Goal: Task Accomplishment & Management: Manage account settings

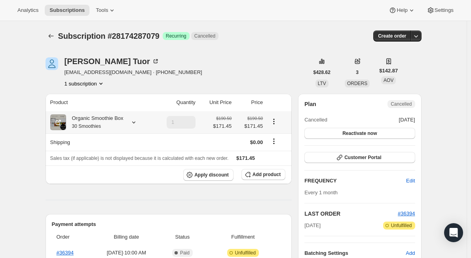
click at [135, 122] on icon at bounding box center [133, 122] width 3 height 2
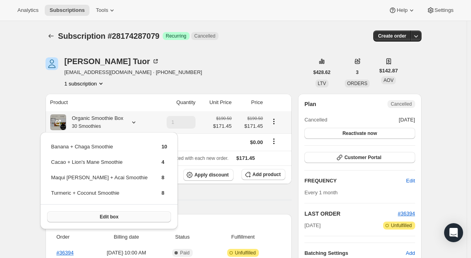
click at [102, 217] on span "Edit box" at bounding box center [109, 217] width 19 height 6
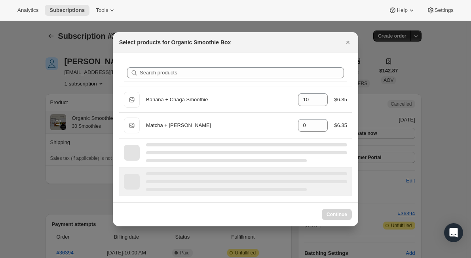
select select "gid://shopify/ProductVariant/47036929442023"
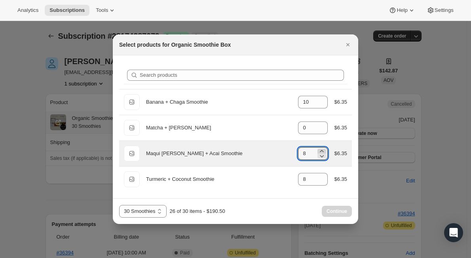
click at [324, 150] on icon ":rd3:" at bounding box center [322, 151] width 8 height 8
type input "10"
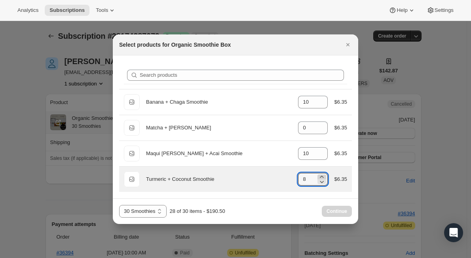
click at [321, 175] on icon ":rd3:" at bounding box center [322, 177] width 8 height 8
type input "10"
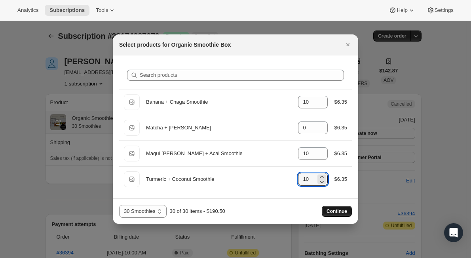
click at [335, 212] on span "Continue" at bounding box center [336, 211] width 21 height 6
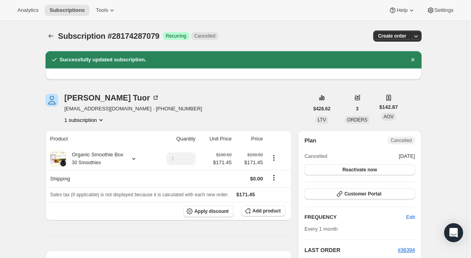
click at [271, 17] on div "Analytics Subscriptions Tools Help Settings" at bounding box center [235, 10] width 471 height 21
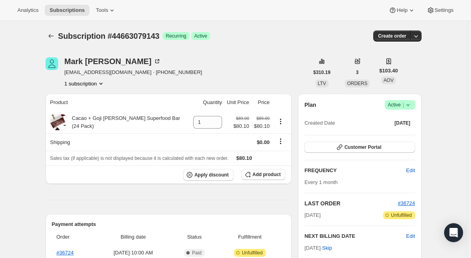
click at [414, 105] on span "Success Active |" at bounding box center [399, 104] width 30 height 9
click at [401, 118] on span "Pause subscription" at bounding box center [401, 120] width 43 height 6
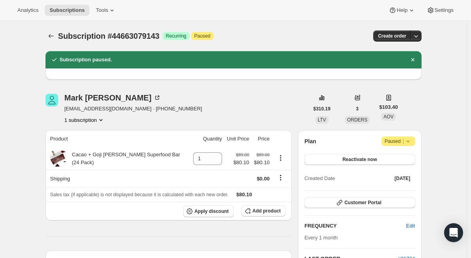
click at [129, 107] on span "marknesselsonmd@gmail.com · +919178385365" at bounding box center [133, 109] width 138 height 8
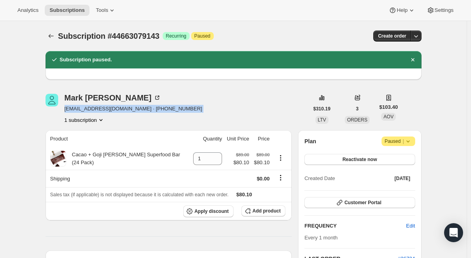
click at [129, 107] on span "marknesselsonmd@gmail.com · +919178385365" at bounding box center [133, 109] width 138 height 8
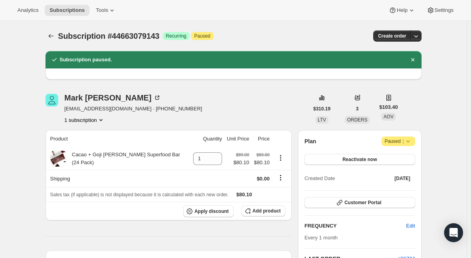
drag, startPoint x: 135, startPoint y: 110, endPoint x: 66, endPoint y: 107, distance: 69.3
click at [66, 107] on div "Mark Nesselson marknesselsonmd@gmail.com · +919178385365 1 subscription" at bounding box center [176, 109] width 263 height 30
copy span "marknesselsonmd@gmail.com"
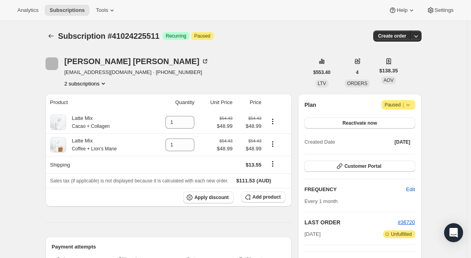
click at [94, 85] on button "2 subscriptions" at bounding box center [85, 83] width 43 height 8
click at [88, 98] on span "26529661159" at bounding box center [76, 98] width 32 height 6
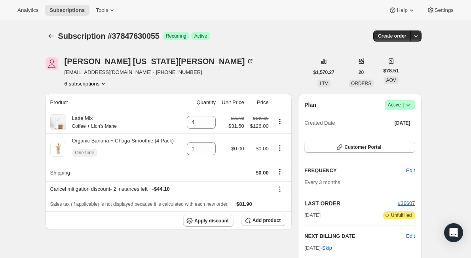
click at [412, 102] on icon at bounding box center [408, 105] width 8 height 8
click at [407, 121] on span "Pause subscription" at bounding box center [401, 120] width 43 height 6
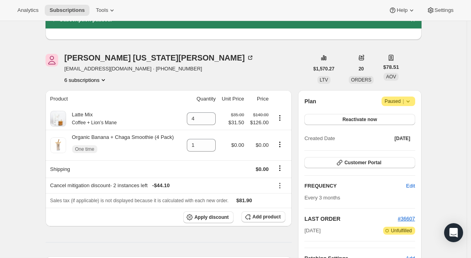
scroll to position [79, 0]
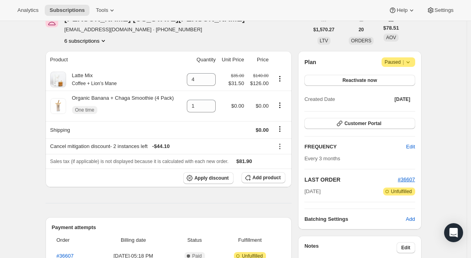
click at [95, 41] on button "6 subscriptions" at bounding box center [85, 41] width 43 height 8
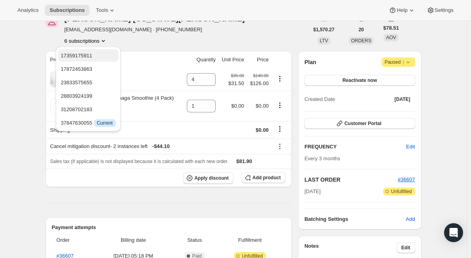
click at [100, 57] on span "17359175911" at bounding box center [87, 56] width 55 height 8
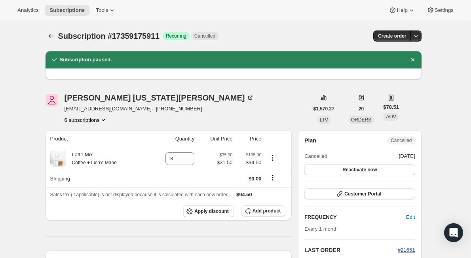
click at [98, 117] on button "6 subscriptions" at bounding box center [85, 120] width 43 height 8
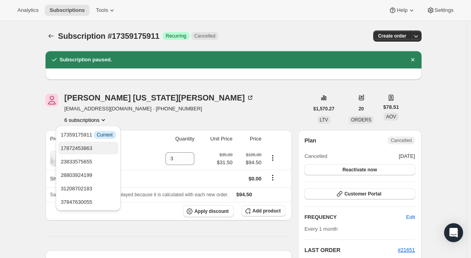
click at [107, 147] on span "17872453863" at bounding box center [87, 148] width 55 height 8
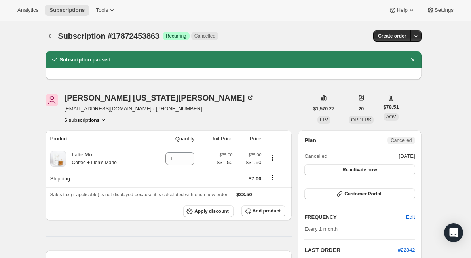
click at [98, 115] on div "Tanya Washington-Bailey twbfaithful@hotmail.com · +13019809043 6 subscriptions" at bounding box center [159, 109] width 190 height 30
click at [104, 121] on icon "Product actions" at bounding box center [103, 120] width 8 height 8
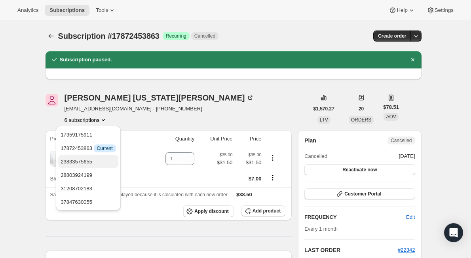
click at [108, 159] on span "23833575655" at bounding box center [87, 162] width 55 height 8
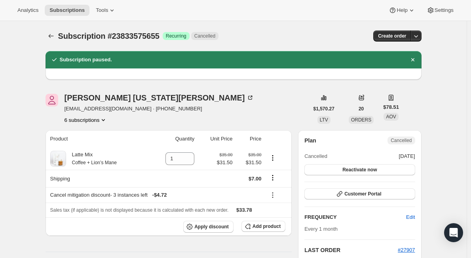
click at [93, 119] on button "6 subscriptions" at bounding box center [85, 120] width 43 height 8
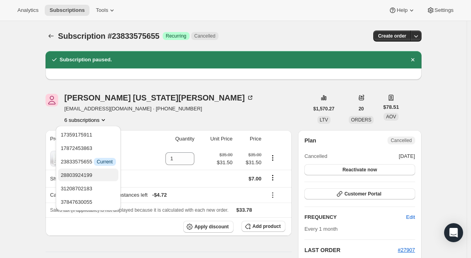
click at [96, 175] on span "28803924199" at bounding box center [87, 175] width 55 height 8
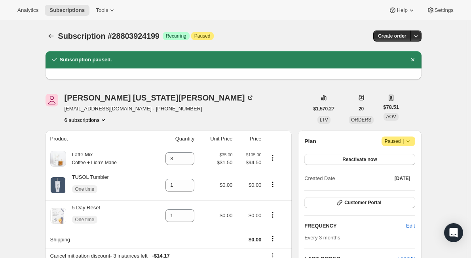
click at [96, 120] on button "6 subscriptions" at bounding box center [85, 120] width 43 height 8
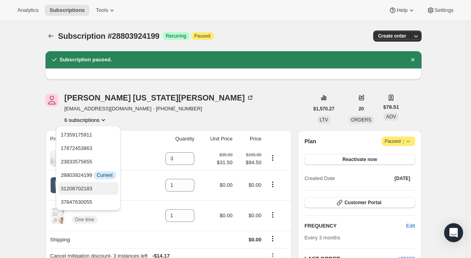
click at [95, 183] on button "31208702183" at bounding box center [88, 188] width 60 height 13
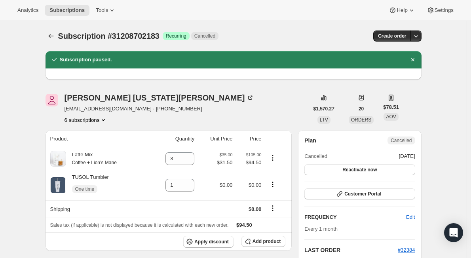
click at [100, 120] on button "6 subscriptions" at bounding box center [85, 120] width 43 height 8
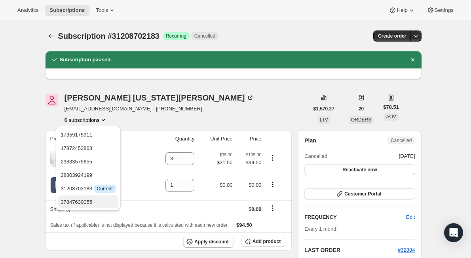
click at [97, 204] on span "37847630055" at bounding box center [87, 202] width 55 height 8
